Goal: Find contact information: Find contact information

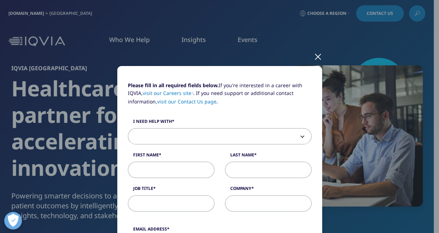
click at [314, 55] on div at bounding box center [318, 56] width 8 height 19
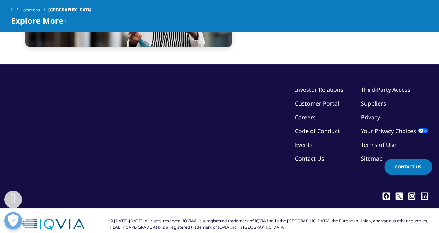
scroll to position [1660, 0]
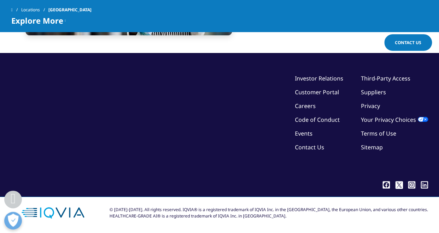
click at [309, 146] on link "Contact Us" at bounding box center [309, 147] width 29 height 8
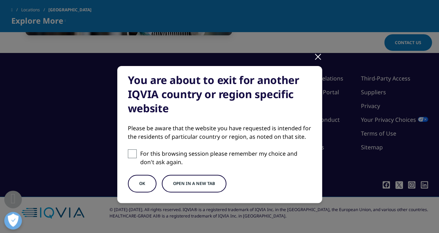
click at [131, 155] on span at bounding box center [132, 153] width 9 height 9
click at [131, 155] on input "For this browsing session please remember my choice and don't ask again." at bounding box center [132, 153] width 9 height 9
checkbox input "true"
click at [188, 185] on button "Open in a new tab" at bounding box center [194, 184] width 65 height 18
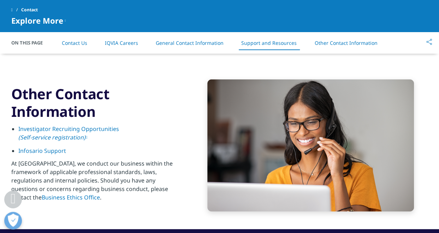
scroll to position [1060, 0]
